Goal: Transaction & Acquisition: Book appointment/travel/reservation

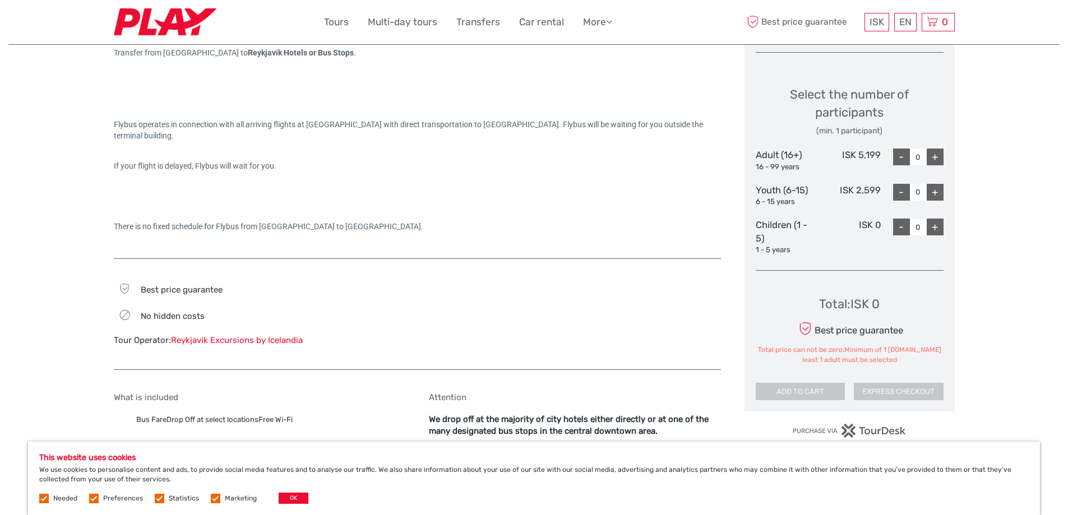
scroll to position [336, 0]
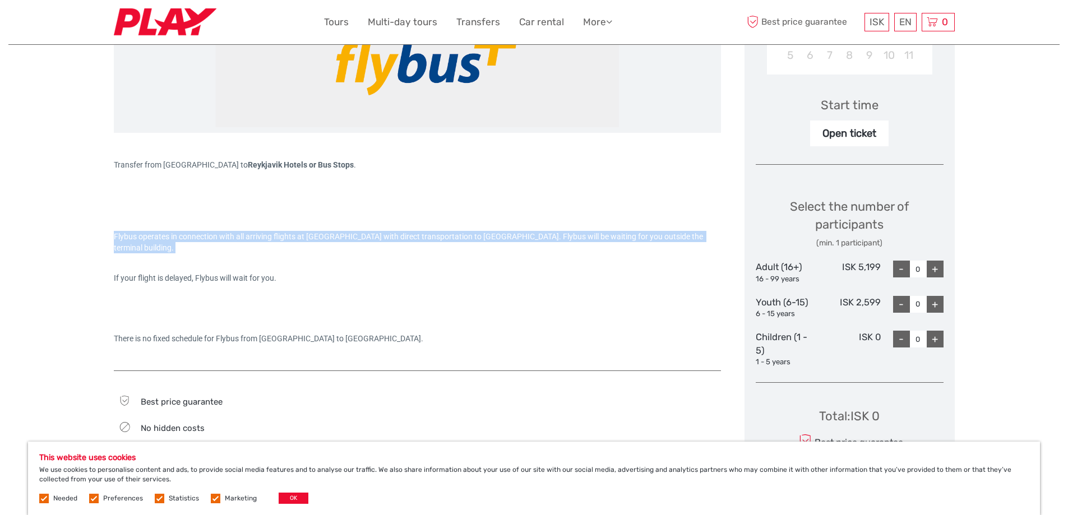
drag, startPoint x: 113, startPoint y: 235, endPoint x: 243, endPoint y: 254, distance: 131.4
click at [243, 254] on div "Flybus operates in connection with all arriving flights at [GEOGRAPHIC_DATA] wi…" at bounding box center [417, 273] width 607 height 174
drag, startPoint x: 175, startPoint y: 281, endPoint x: 307, endPoint y: 281, distance: 131.7
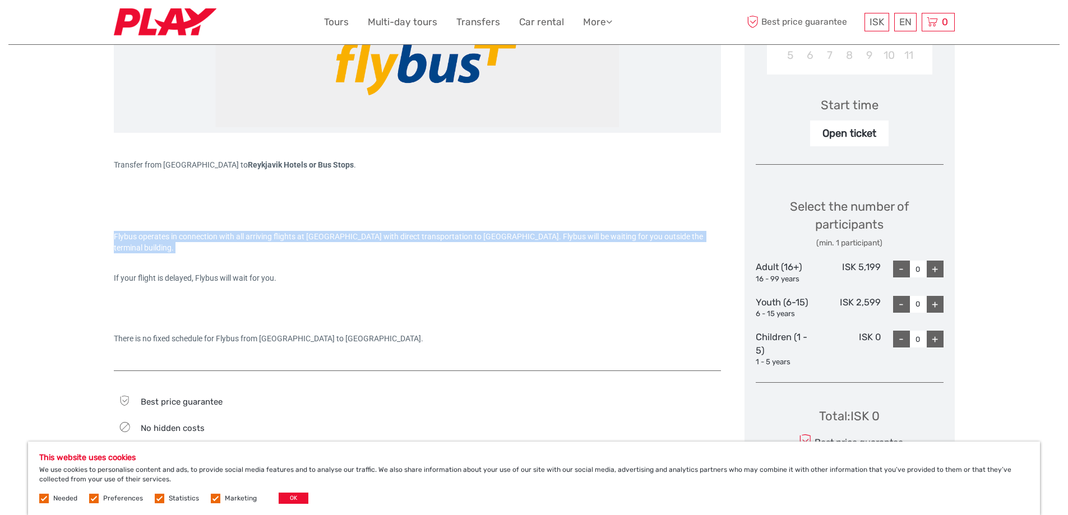
click at [307, 281] on div "If your flight is delayed, Flybus will wait for you." at bounding box center [417, 277] width 607 height 11
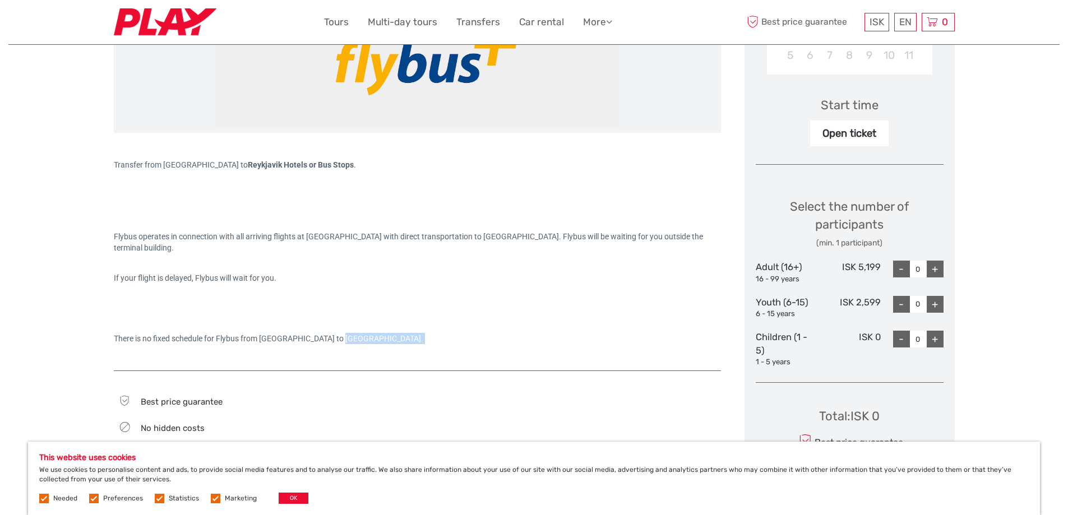
drag, startPoint x: 110, startPoint y: 344, endPoint x: 359, endPoint y: 331, distance: 248.6
click at [460, 321] on div "Flybus operates in connection with all arriving flights at [GEOGRAPHIC_DATA] wi…" at bounding box center [417, 273] width 607 height 174
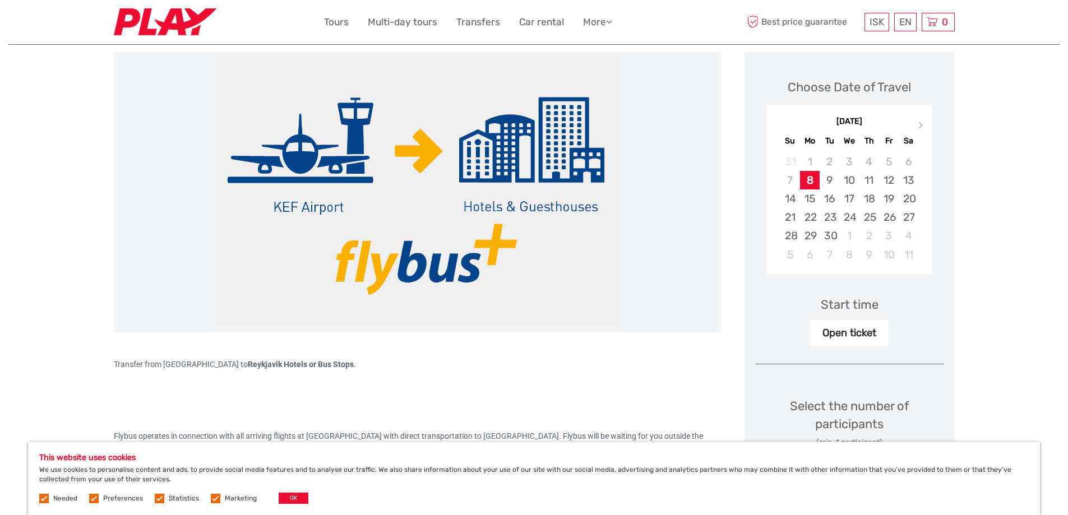
scroll to position [280, 0]
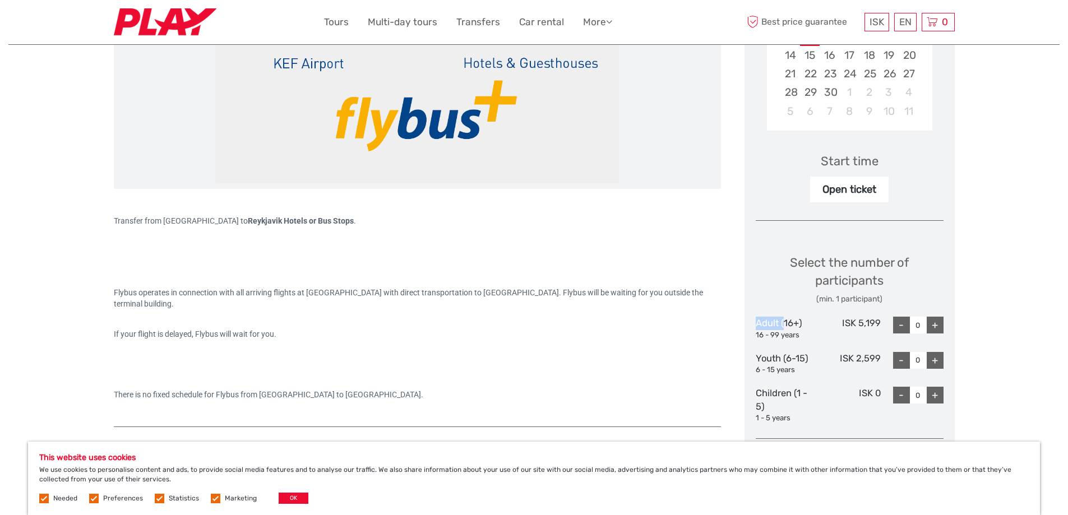
drag, startPoint x: 752, startPoint y: 325, endPoint x: 784, endPoint y: 325, distance: 31.9
click at [784, 325] on div "Choose Date of Travel Next Month [DATE] Su Mo Tu We Th Fr Sa 31 1 2 3 4 5 6 7 8…" at bounding box center [849, 244] width 210 height 671
drag, startPoint x: 838, startPoint y: 320, endPoint x: 879, endPoint y: 320, distance: 41.5
click at [879, 320] on div "ISK 5,199" at bounding box center [849, 329] width 63 height 24
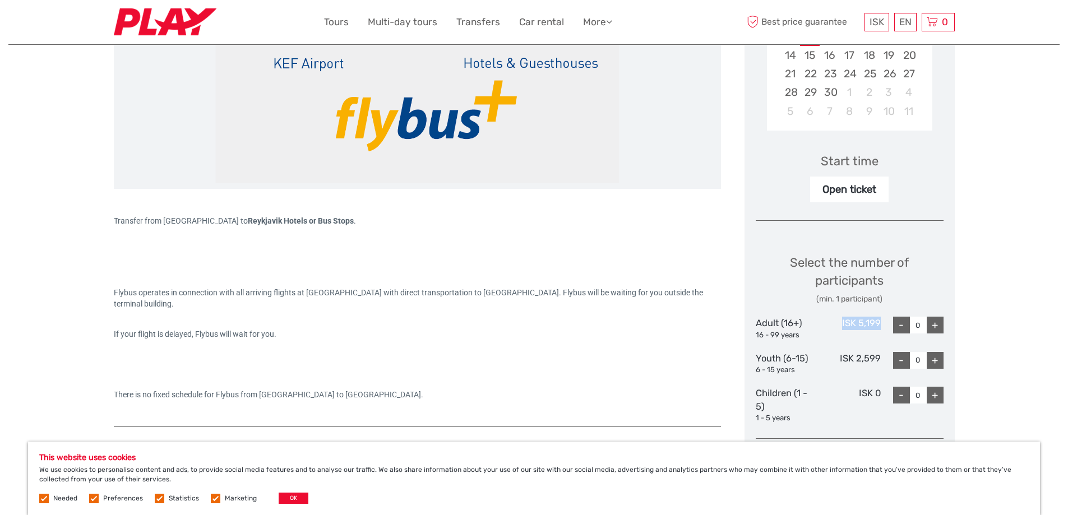
copy div "ISK 5,199"
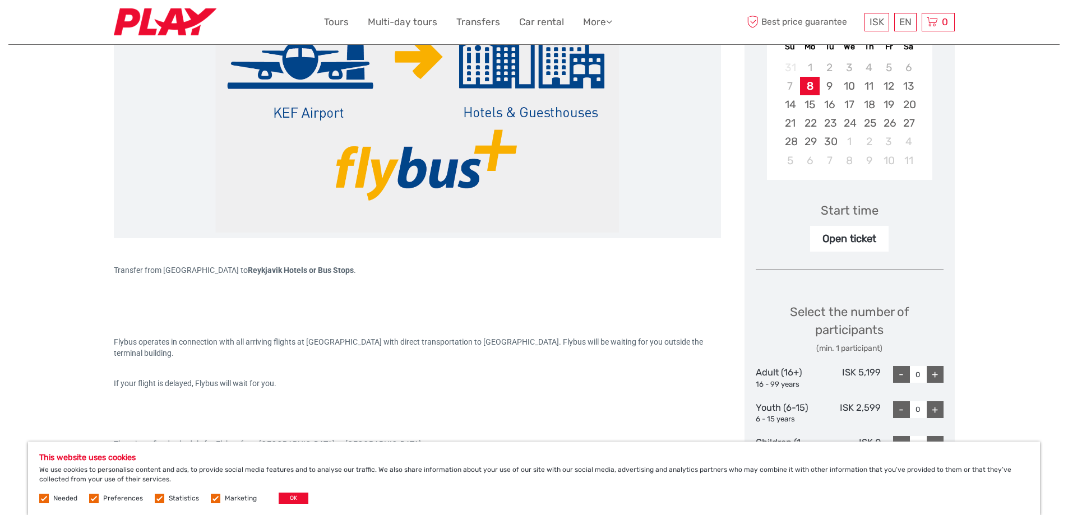
scroll to position [224, 0]
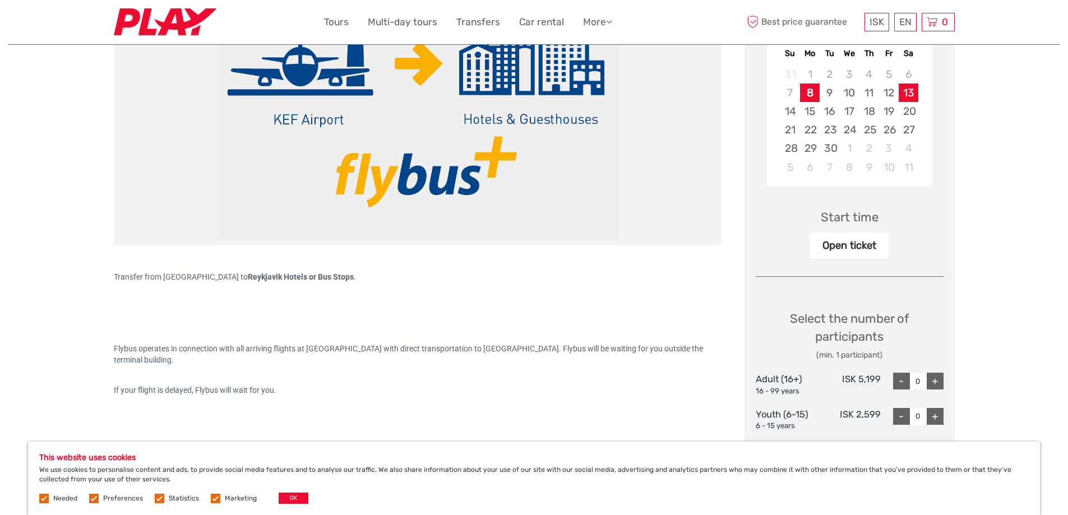
click at [905, 90] on div "13" at bounding box center [908, 93] width 20 height 18
click at [827, 147] on div "30" at bounding box center [829, 148] width 20 height 18
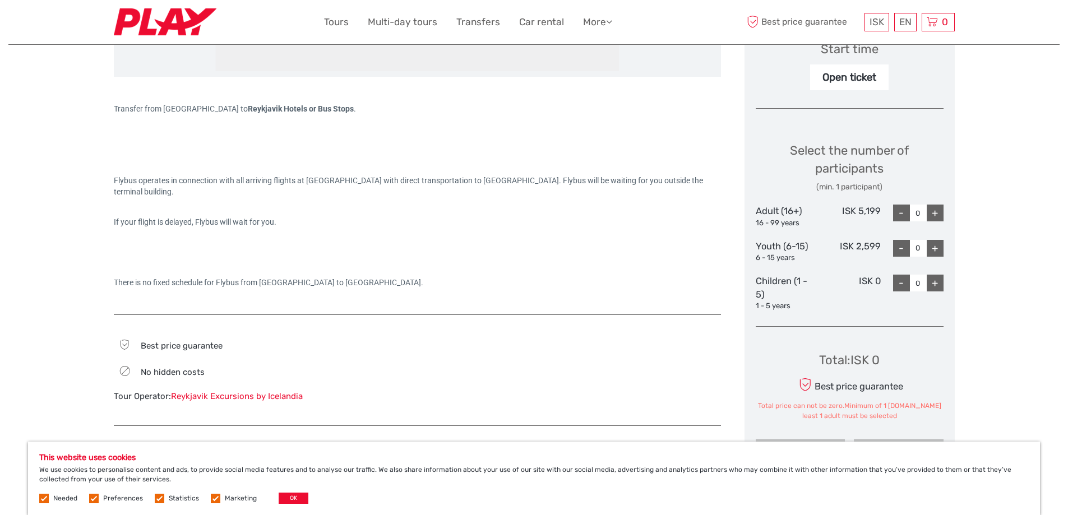
scroll to position [112, 0]
